Goal: Browse casually

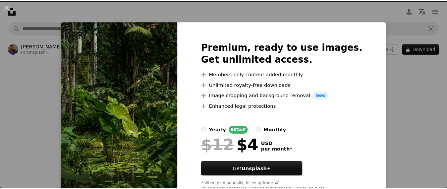
scroll to position [24, 0]
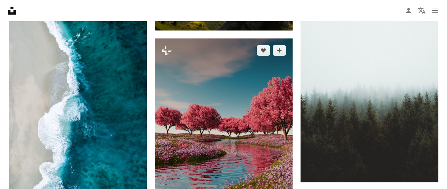
scroll to position [862, 0]
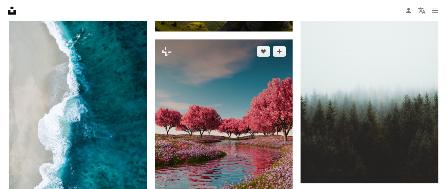
click at [193, 133] on img at bounding box center [224, 135] width 138 height 193
